Goal: Task Accomplishment & Management: Manage account settings

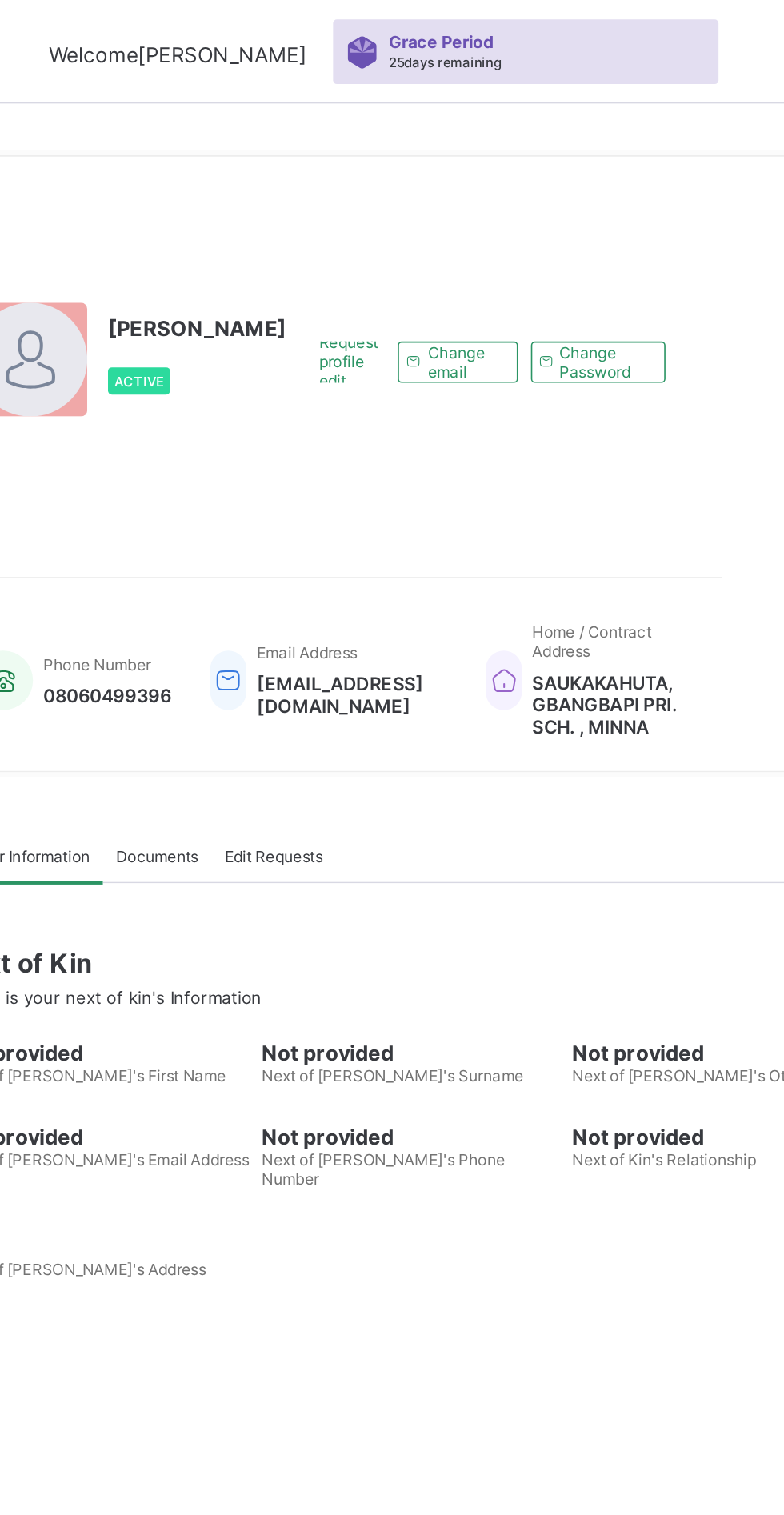
click at [475, 28] on span "Grace Period" at bounding box center [507, 26] width 65 height 12
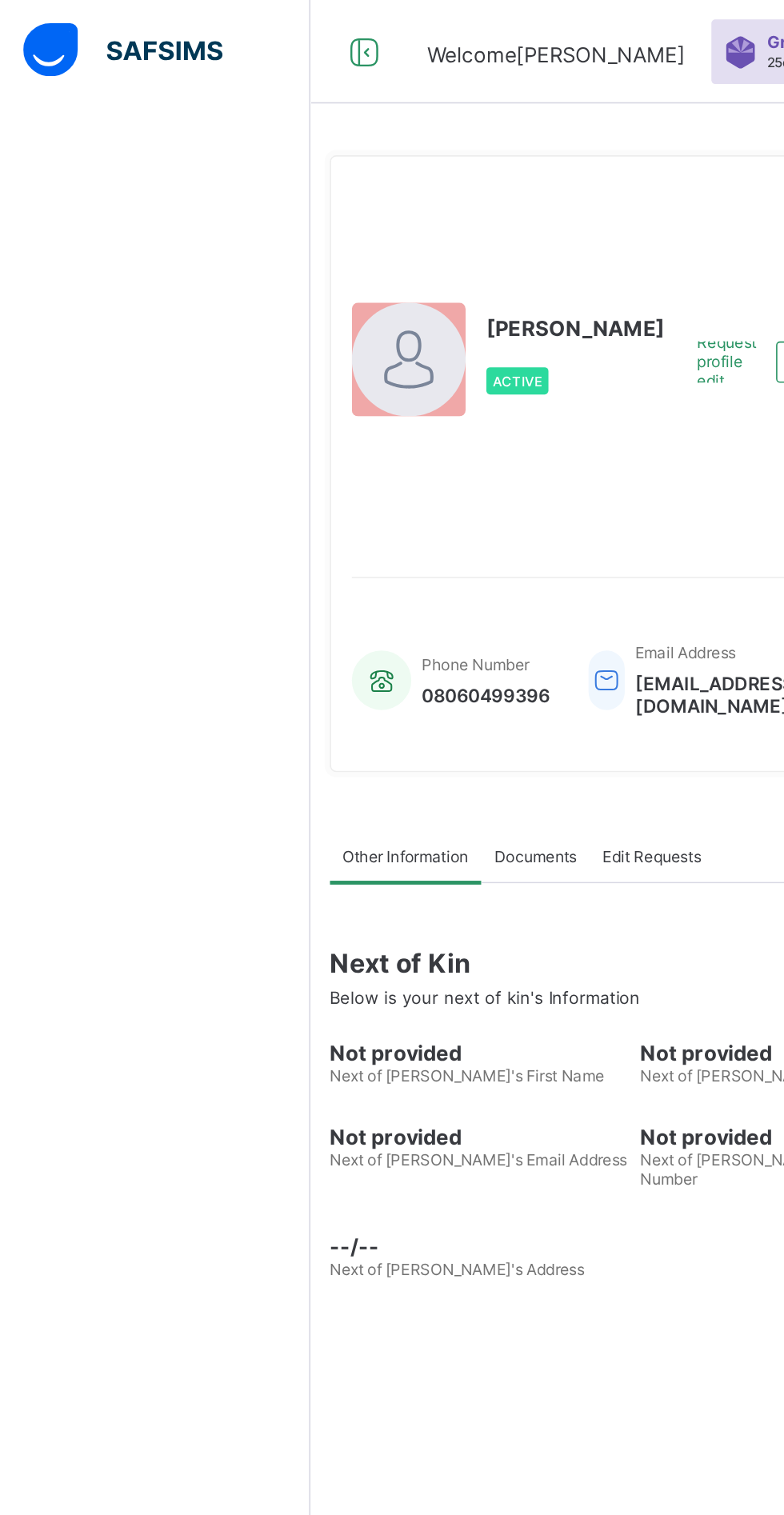
click at [240, 24] on div at bounding box center [225, 32] width 51 height 26
